Goal: Task Accomplishment & Management: Manage account settings

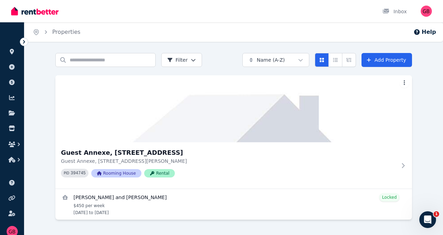
click at [424, 65] on div "Search properties Filter Name (A-Z) Add Property Guest Annexe, 11 Armytage Way …" at bounding box center [233, 142] width 418 height 179
click at [387, 61] on link "Add Property" at bounding box center [386, 60] width 50 height 14
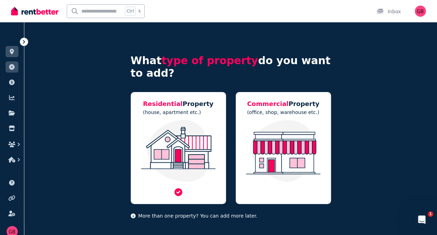
scroll to position [18, 0]
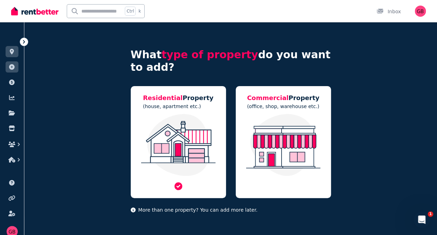
click at [190, 151] on img at bounding box center [178, 145] width 81 height 62
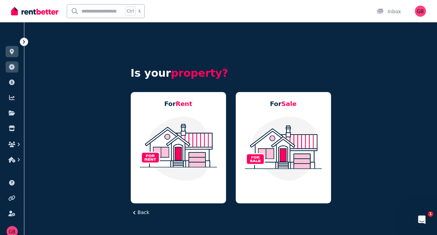
click at [190, 151] on img at bounding box center [178, 148] width 81 height 65
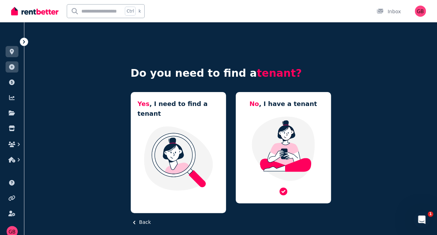
click at [283, 157] on img at bounding box center [283, 148] width 81 height 65
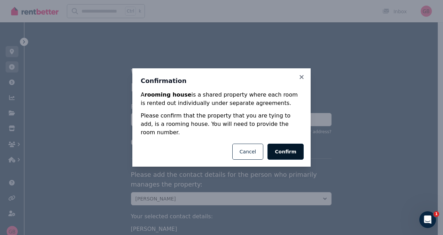
click at [292, 148] on button "Confirm" at bounding box center [285, 151] width 36 height 16
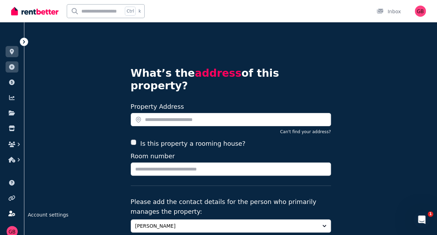
click at [11, 214] on icon at bounding box center [11, 213] width 7 height 6
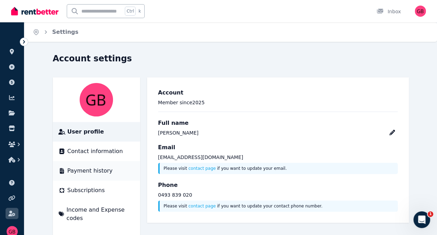
scroll to position [17, 0]
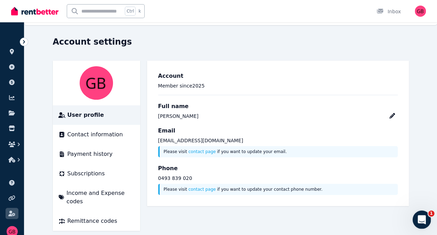
click at [422, 218] on icon "Open Intercom Messenger" at bounding box center [421, 218] width 5 height 6
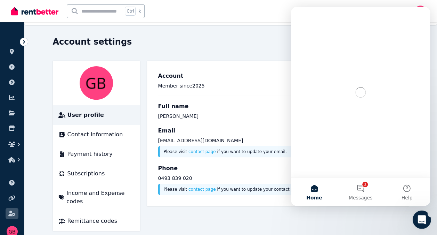
scroll to position [0, 0]
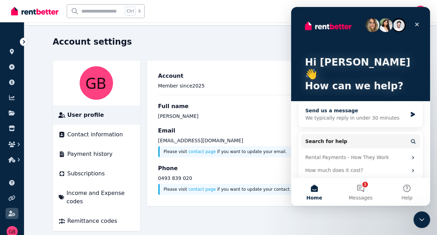
click at [333, 114] on div "We typically reply in under 30 minutes" at bounding box center [357, 117] width 102 height 7
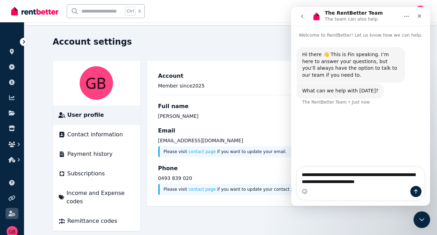
type textarea "**********"
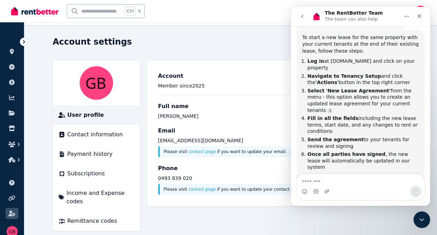
scroll to position [138, 0]
click at [224, 44] on div "Account settings" at bounding box center [229, 42] width 352 height 13
click at [39, 9] on img at bounding box center [34, 11] width 47 height 10
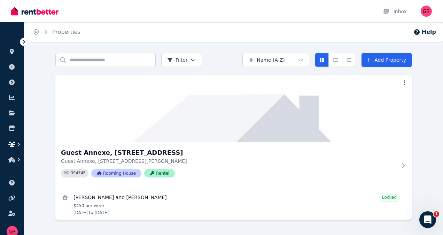
click at [13, 142] on icon "button" at bounding box center [11, 144] width 7 height 6
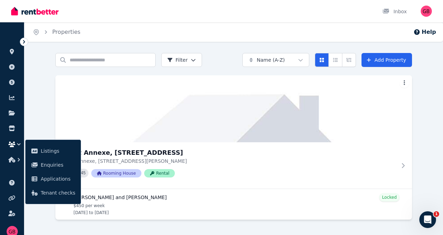
click at [13, 142] on icon "button" at bounding box center [11, 144] width 7 height 6
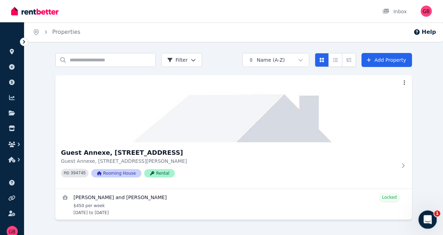
click at [427, 220] on icon "Open Intercom Messenger" at bounding box center [426, 218] width 11 height 11
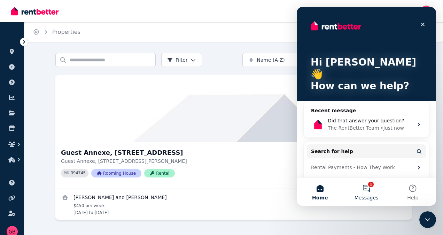
click at [363, 191] on button "1 Messages" at bounding box center [366, 191] width 46 height 28
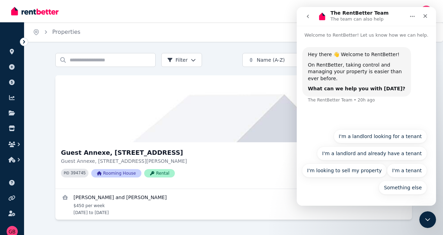
click at [309, 15] on icon "go back" at bounding box center [308, 17] width 6 height 6
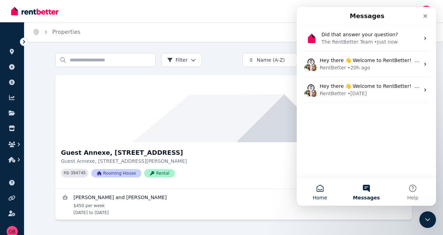
click at [315, 187] on button "Home" at bounding box center [320, 191] width 46 height 28
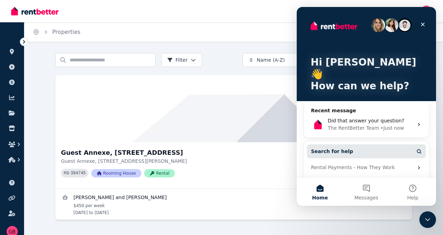
scroll to position [29, 0]
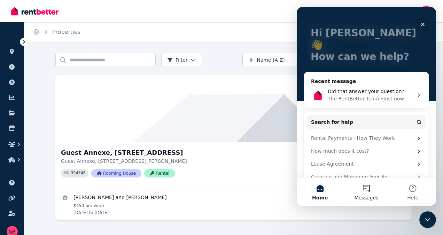
click at [368, 188] on button "Messages" at bounding box center [366, 191] width 46 height 28
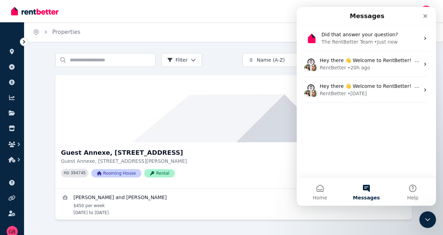
click at [368, 188] on button "Messages" at bounding box center [366, 191] width 46 height 28
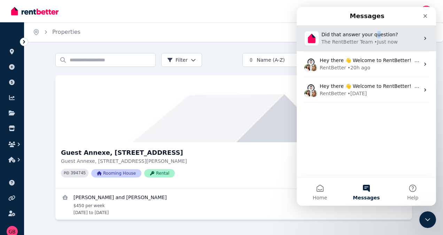
click at [370, 37] on span "Did that answer your question?" at bounding box center [359, 35] width 77 height 6
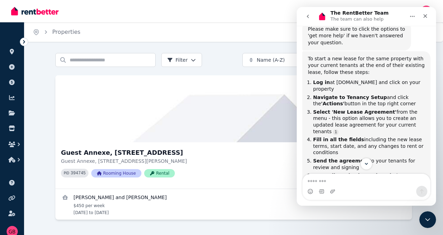
scroll to position [125, 0]
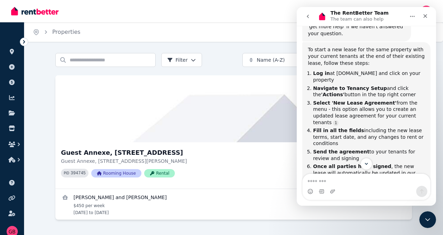
click at [330, 184] on textarea "Message…" at bounding box center [365, 180] width 127 height 12
type textarea "**********"
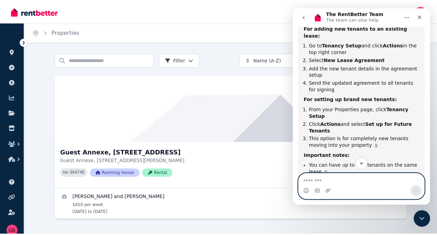
scroll to position [360, 0]
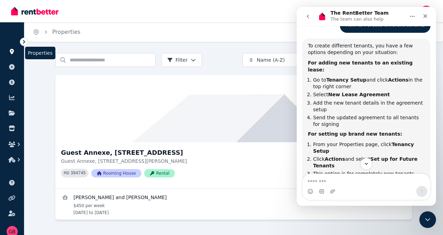
click at [15, 51] on icon at bounding box center [11, 52] width 7 height 6
click at [13, 53] on icon at bounding box center [12, 52] width 4 height 6
click at [24, 41] on icon at bounding box center [24, 41] width 7 height 7
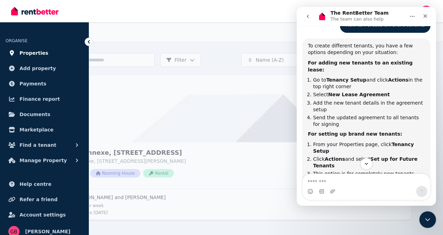
click at [31, 52] on span "Properties" at bounding box center [33, 53] width 29 height 8
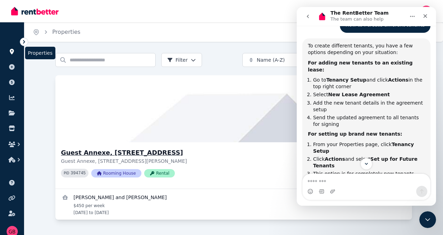
click at [111, 150] on h3 "Guest Annexe, [STREET_ADDRESS]" at bounding box center [228, 153] width 335 height 10
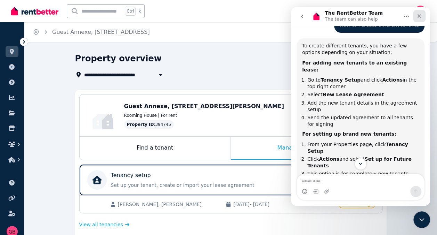
click at [421, 17] on icon "Close" at bounding box center [420, 16] width 4 height 4
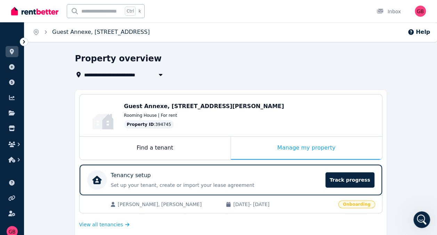
click at [78, 32] on link "Guest Annexe, [STREET_ADDRESS]" at bounding box center [101, 32] width 98 height 7
click at [161, 73] on icon "button" at bounding box center [160, 75] width 7 height 6
type input "**********"
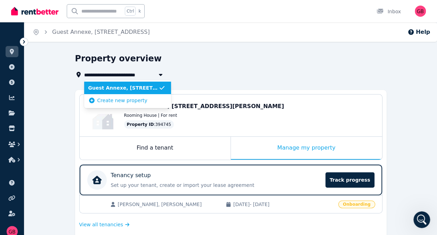
click at [193, 72] on div "**********" at bounding box center [229, 74] width 308 height 8
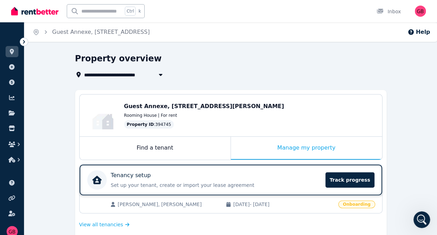
click at [168, 180] on div "Tenancy setup Set up your tenant, create or import your lease agreement Track p…" at bounding box center [216, 179] width 211 height 17
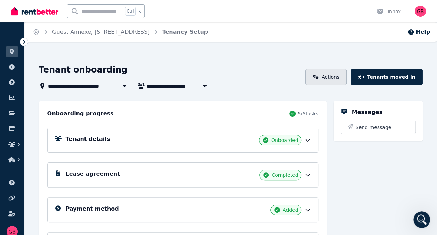
click at [341, 74] on link "Actions" at bounding box center [326, 77] width 41 height 16
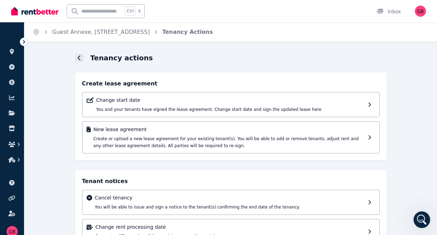
click at [78, 57] on icon at bounding box center [79, 58] width 3 height 6
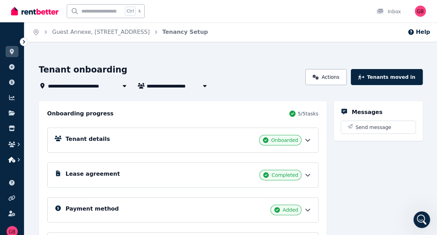
click at [14, 160] on icon "button" at bounding box center [11, 160] width 7 height 6
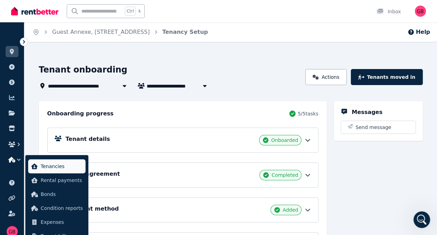
click at [51, 165] on span "Tenancies" at bounding box center [62, 166] width 42 height 8
